Goal: Task Accomplishment & Management: Complete application form

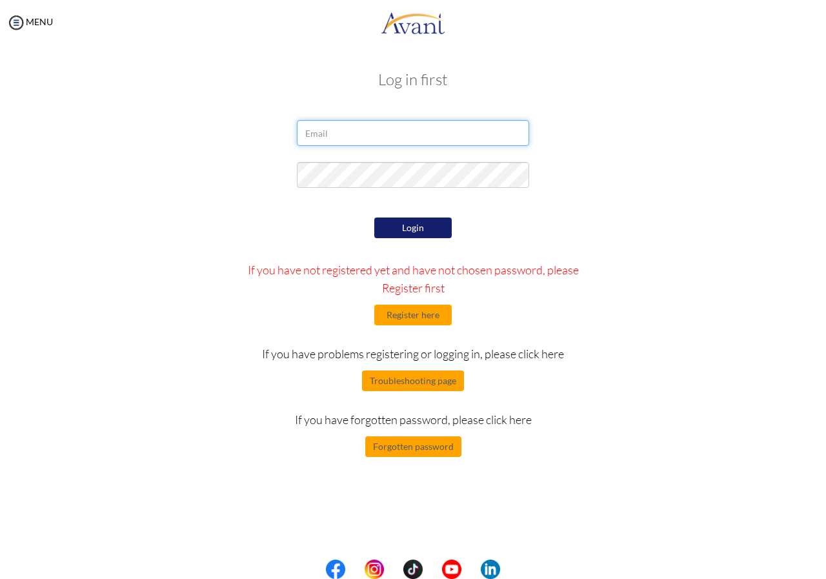
click at [390, 132] on input "email" at bounding box center [413, 133] width 232 height 26
type input "M"
type input "[EMAIL_ADDRESS][DOMAIN_NAME]"
click at [415, 235] on button "Login" at bounding box center [412, 227] width 77 height 21
click at [428, 232] on button "Login" at bounding box center [412, 227] width 77 height 21
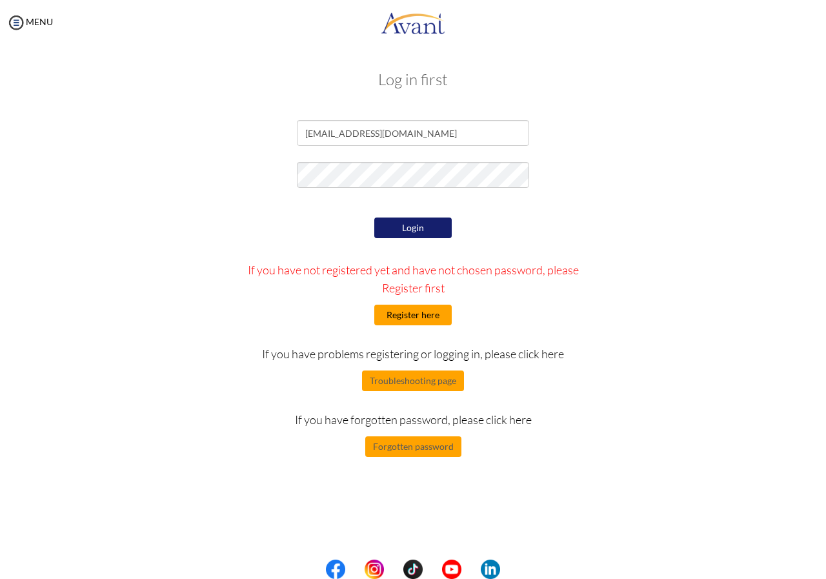
click at [432, 317] on button "Register here" at bounding box center [412, 314] width 77 height 21
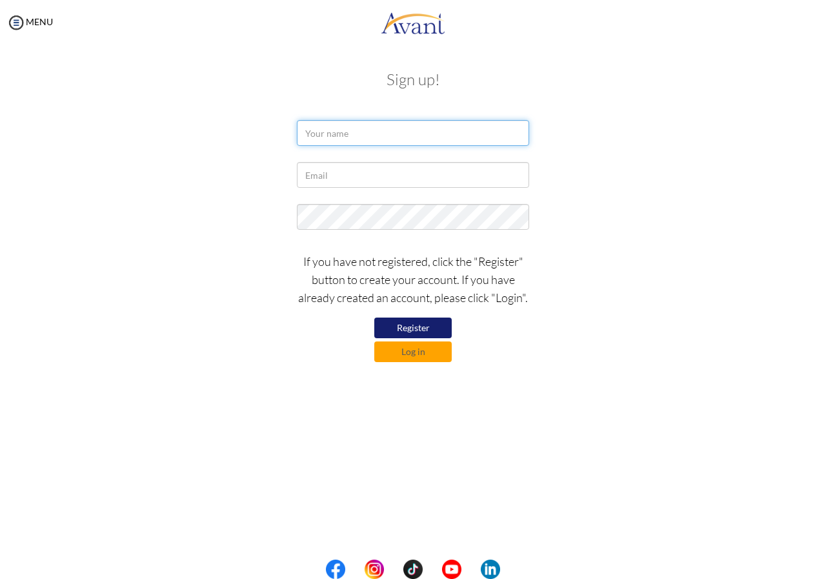
click at [397, 132] on input "text" at bounding box center [413, 133] width 232 height 26
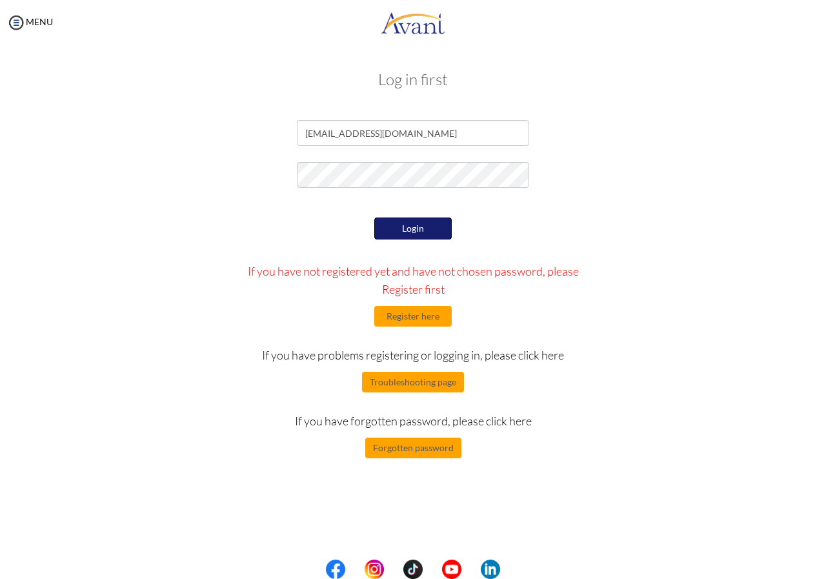
click at [410, 219] on button "Login" at bounding box center [412, 228] width 77 height 22
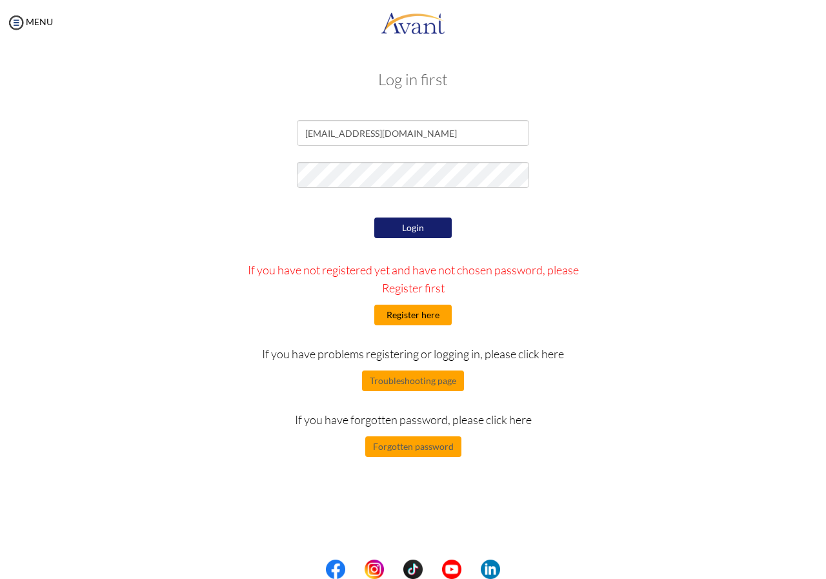
click at [440, 315] on button "Register here" at bounding box center [412, 314] width 77 height 21
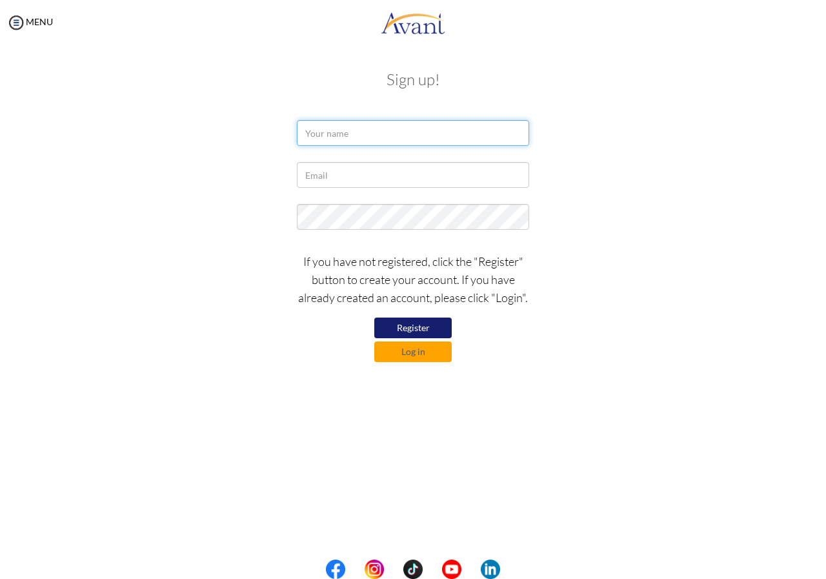
click at [343, 132] on input "text" at bounding box center [413, 133] width 232 height 26
type input "PAUL OTIENO"
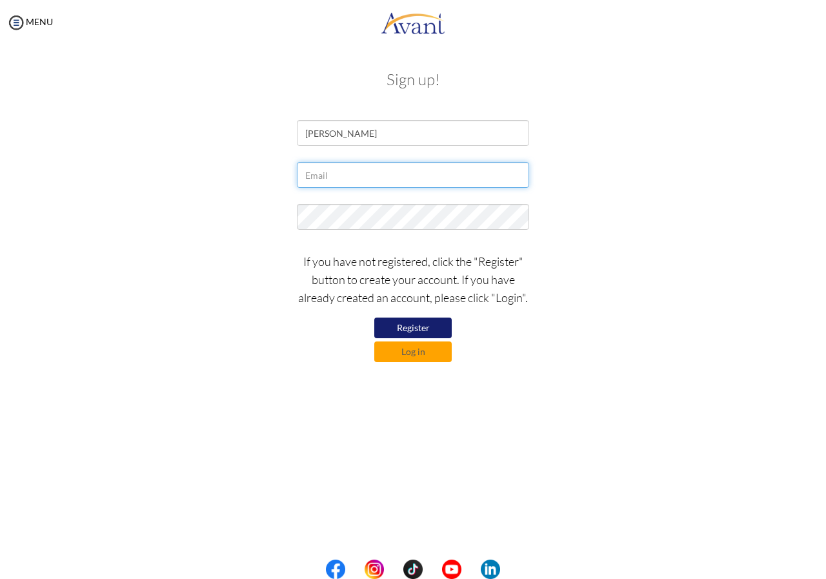
click at [370, 179] on input "text" at bounding box center [413, 175] width 232 height 26
type input "[EMAIL_ADDRESS][DOMAIN_NAME]"
click at [407, 326] on button "Register" at bounding box center [412, 327] width 77 height 21
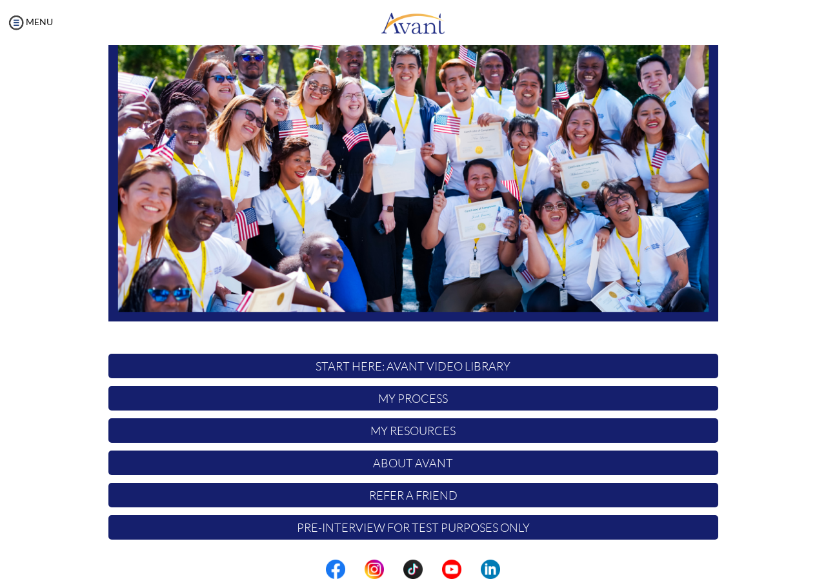
scroll to position [138, 0]
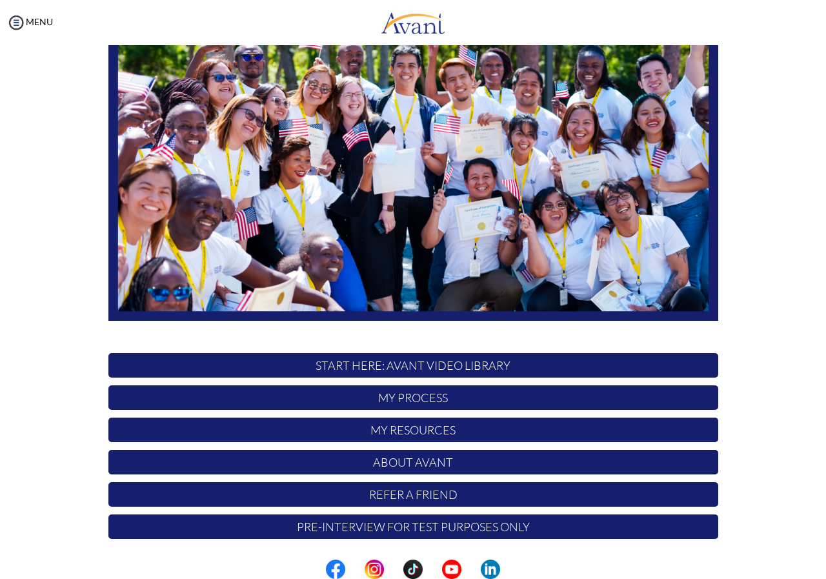
click at [452, 372] on p "START HERE: Avant Video Library" at bounding box center [413, 365] width 610 height 25
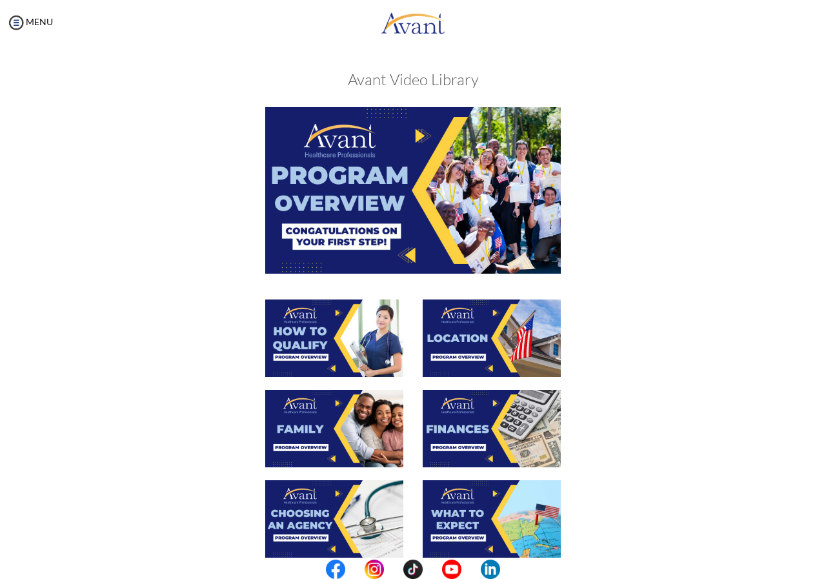
click at [366, 224] on img at bounding box center [412, 190] width 295 height 166
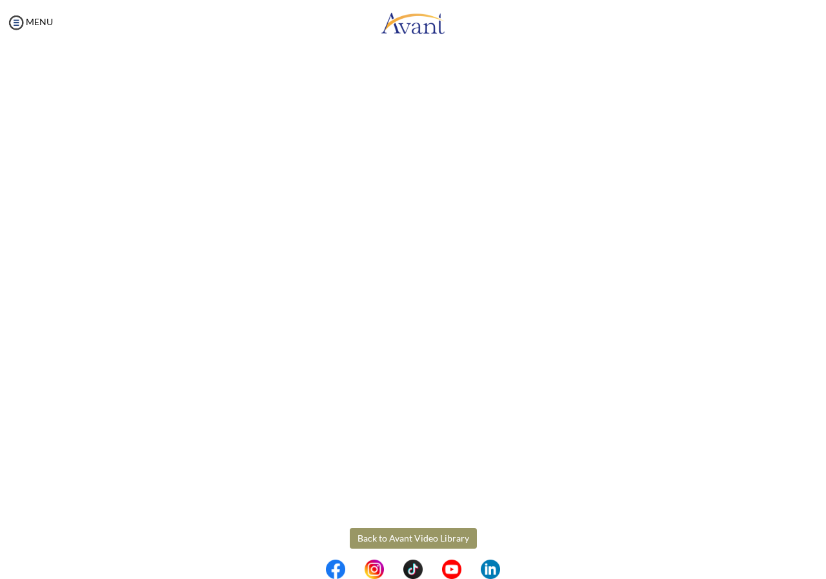
scroll to position [56, 0]
